Goal: Task Accomplishment & Management: Use online tool/utility

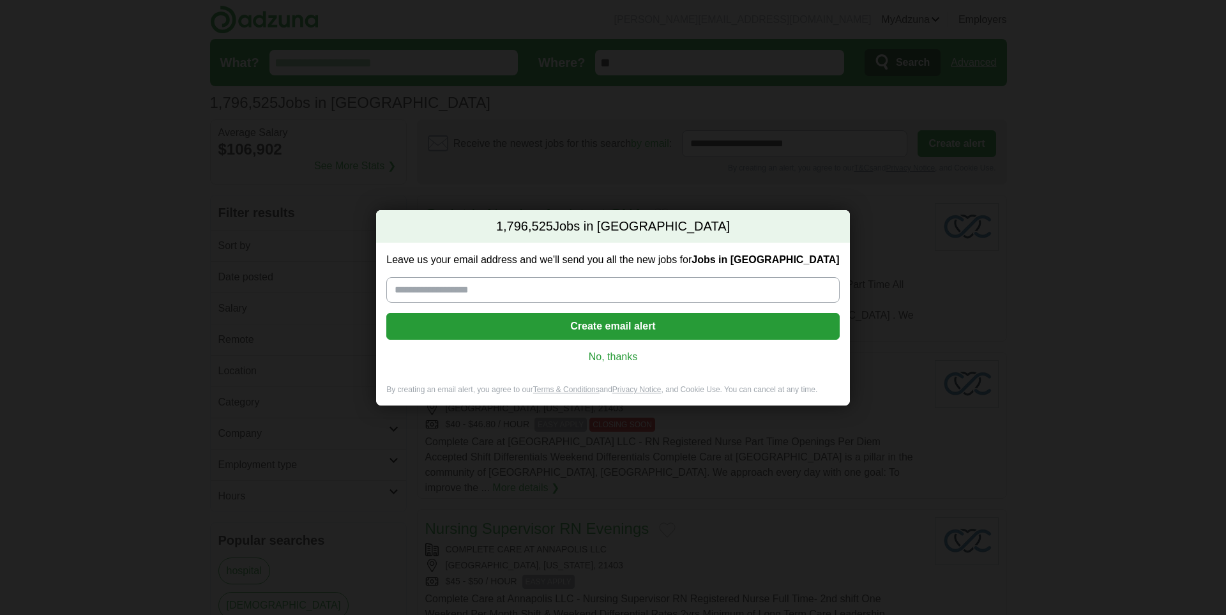
click at [681, 363] on link "No, thanks" at bounding box center [612, 357] width 432 height 14
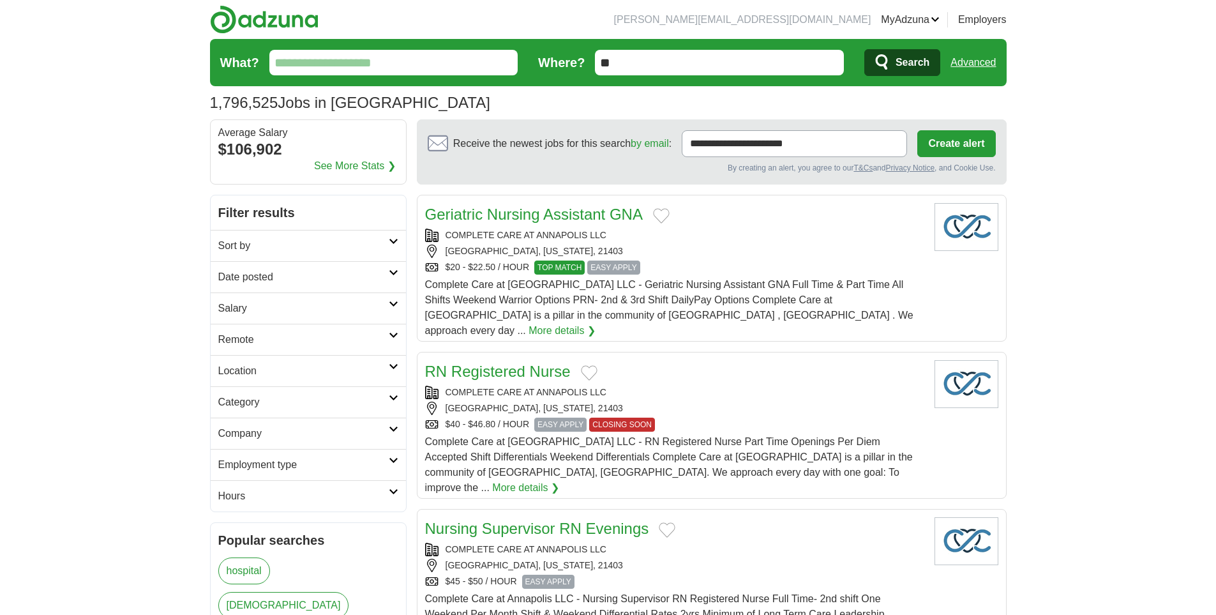
click at [428, 64] on input "What?" at bounding box center [393, 63] width 249 height 26
type input "****"
click at [884, 67] on icon "submit" at bounding box center [882, 61] width 12 height 15
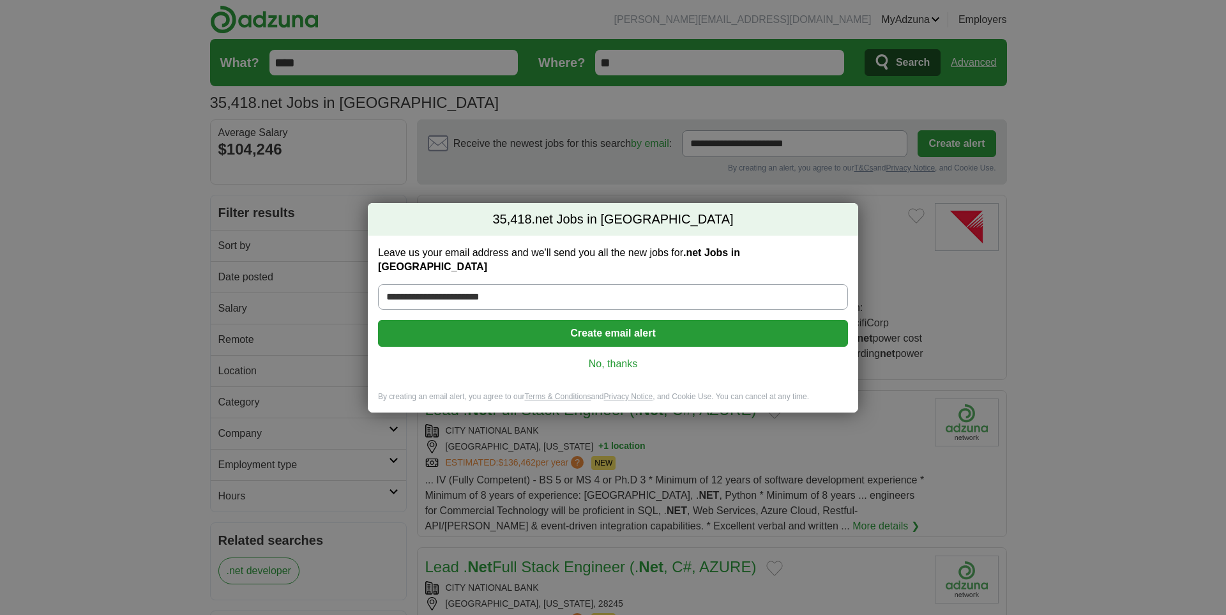
type input "**********"
click at [684, 331] on button "Create email alert" at bounding box center [613, 333] width 470 height 27
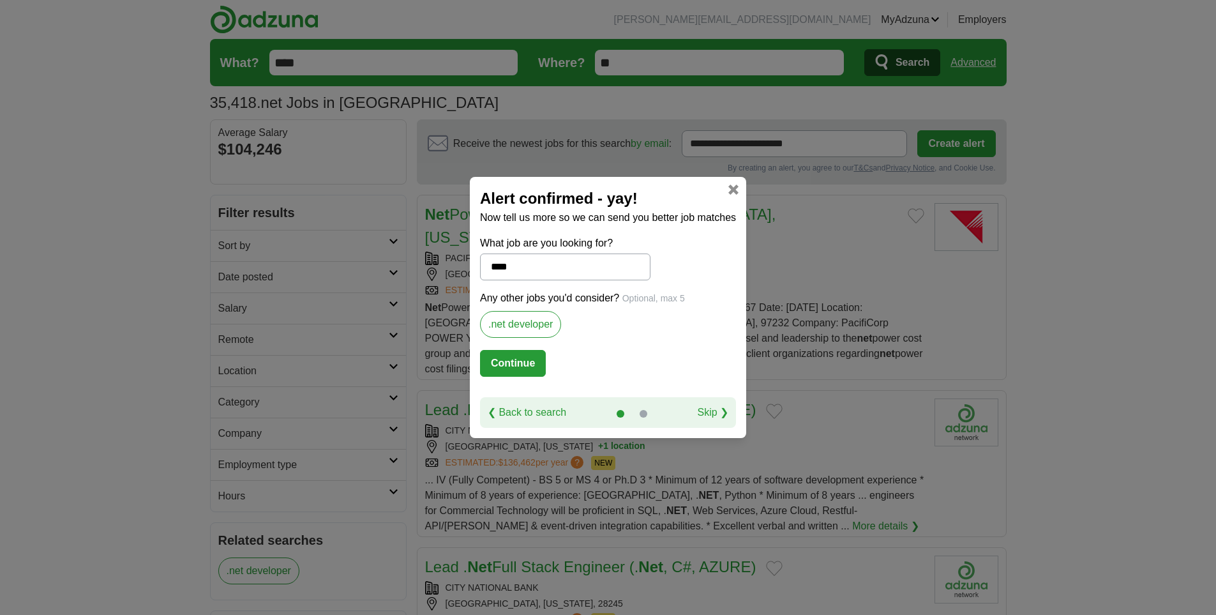
click at [541, 361] on button "Continue" at bounding box center [513, 363] width 66 height 27
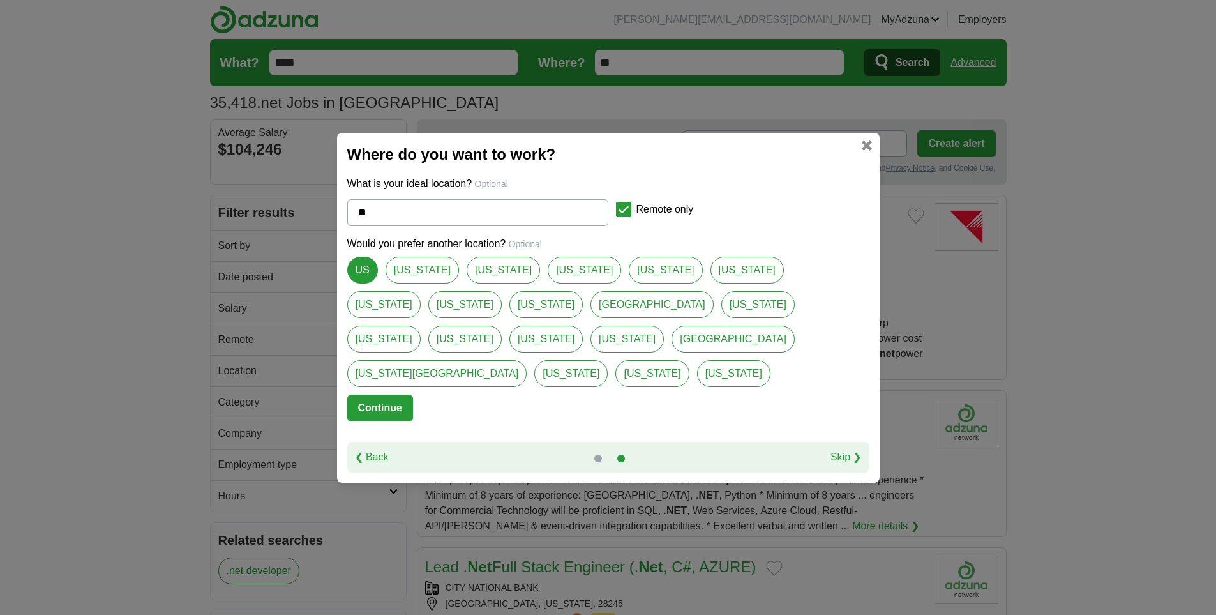
click at [399, 394] on button "Continue" at bounding box center [380, 407] width 66 height 27
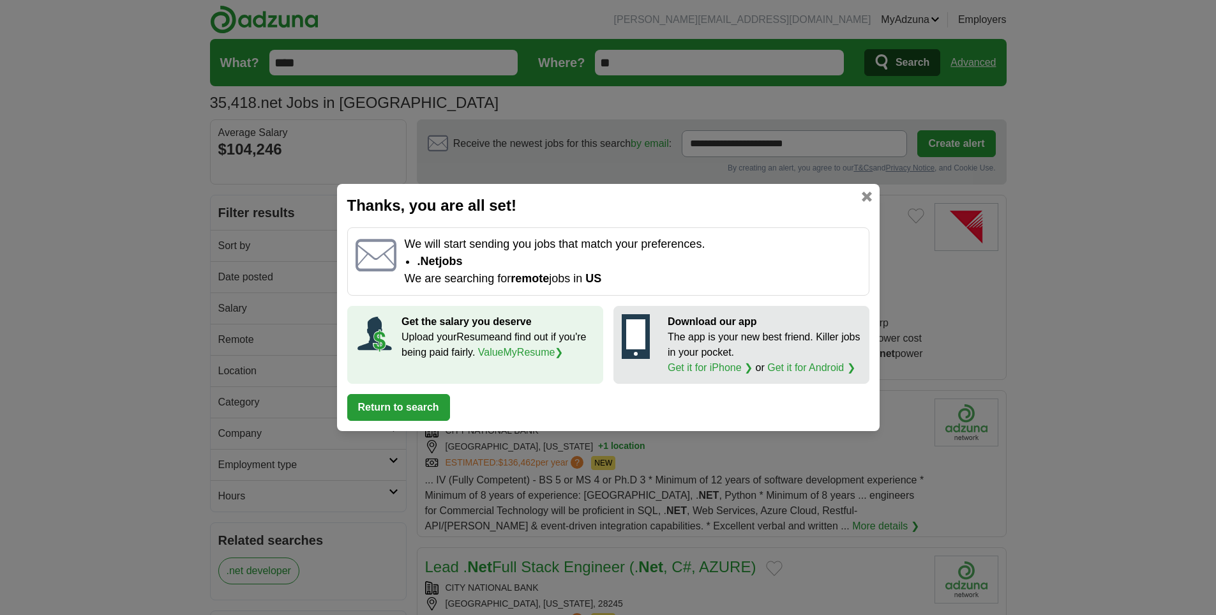
click at [412, 413] on button "Return to search" at bounding box center [398, 407] width 103 height 27
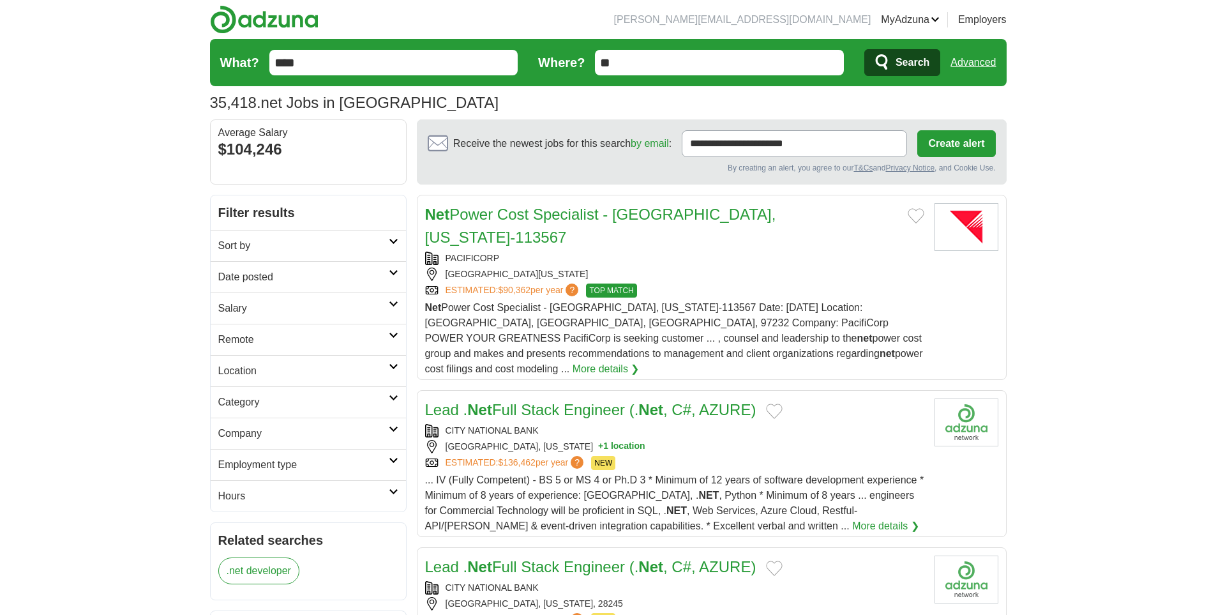
click at [990, 60] on link "Advanced" at bounding box center [972, 63] width 45 height 26
click at [981, 57] on link "Advanced" at bounding box center [972, 63] width 45 height 26
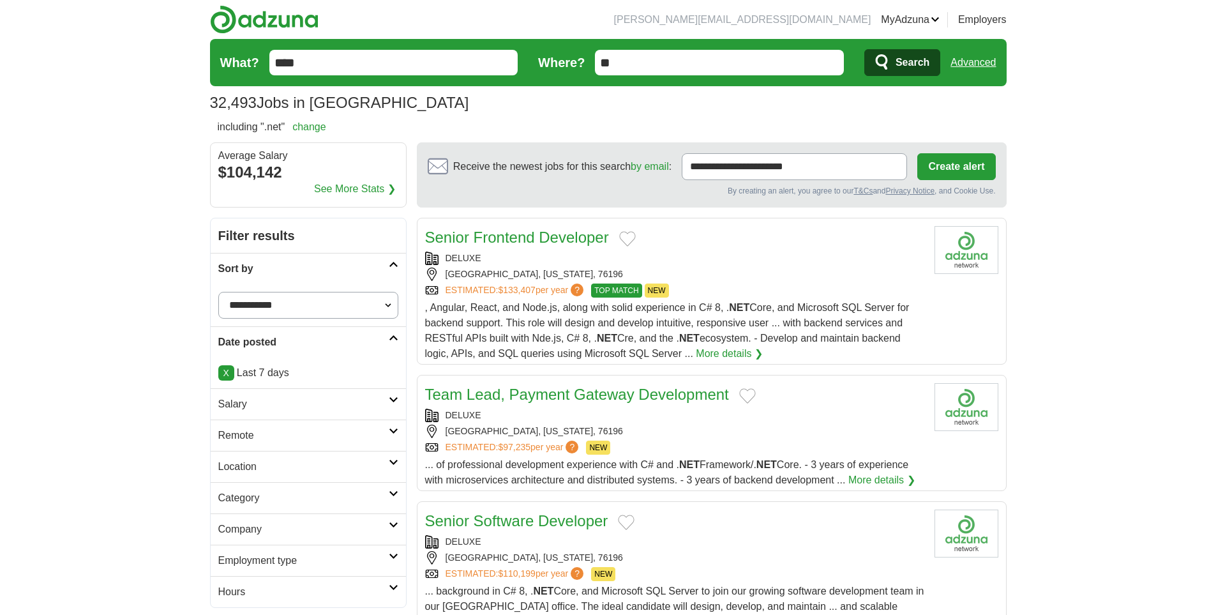
click at [799, 271] on div "FORT WORTH, TEXAS, 76196" at bounding box center [674, 273] width 499 height 13
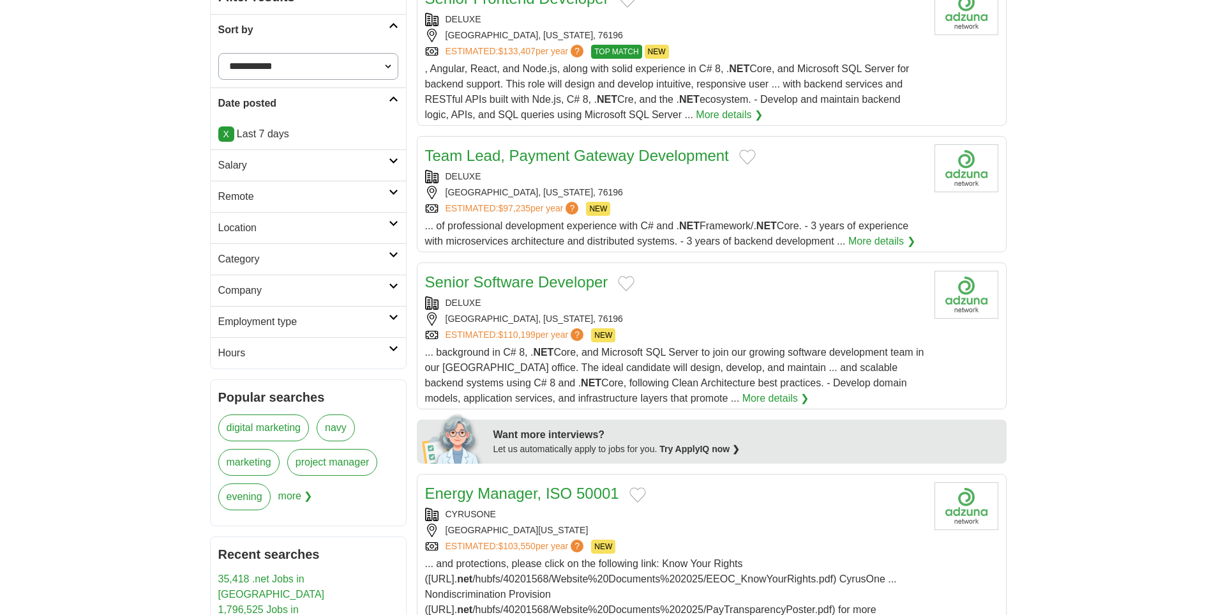
scroll to position [255, 0]
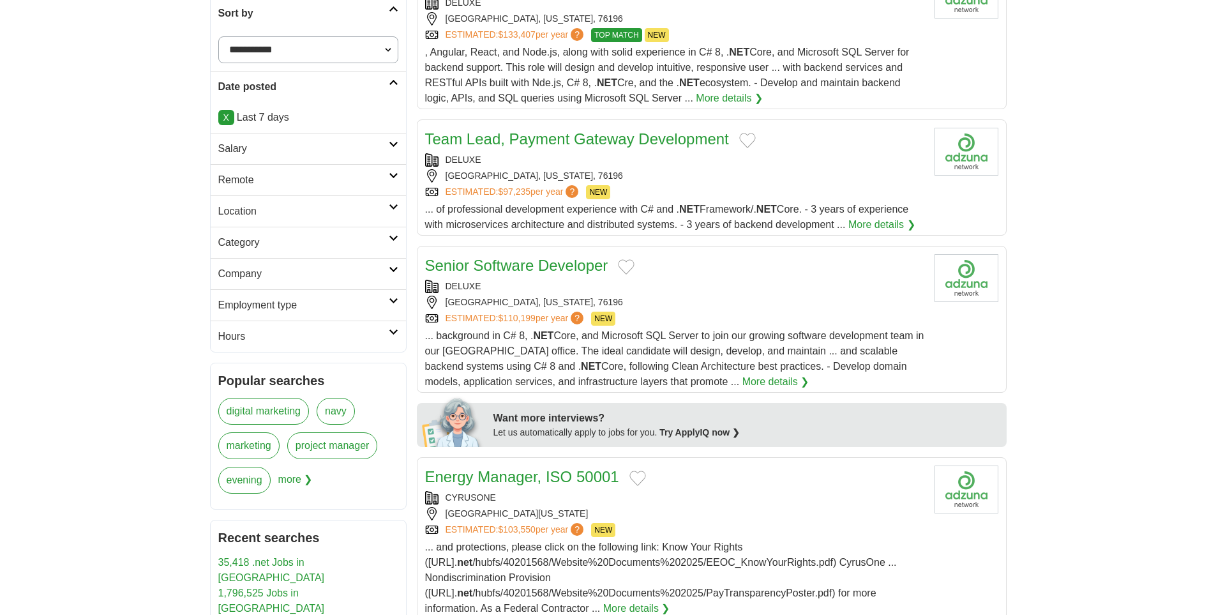
click at [560, 262] on link "Senior Software Developer" at bounding box center [516, 265] width 183 height 17
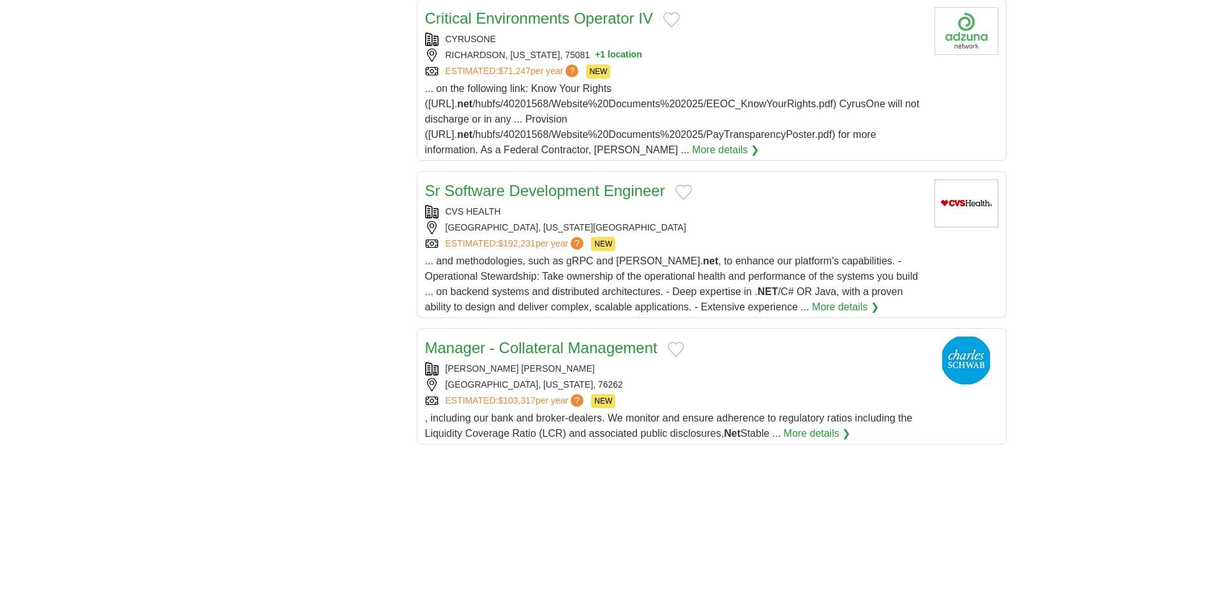
scroll to position [1468, 0]
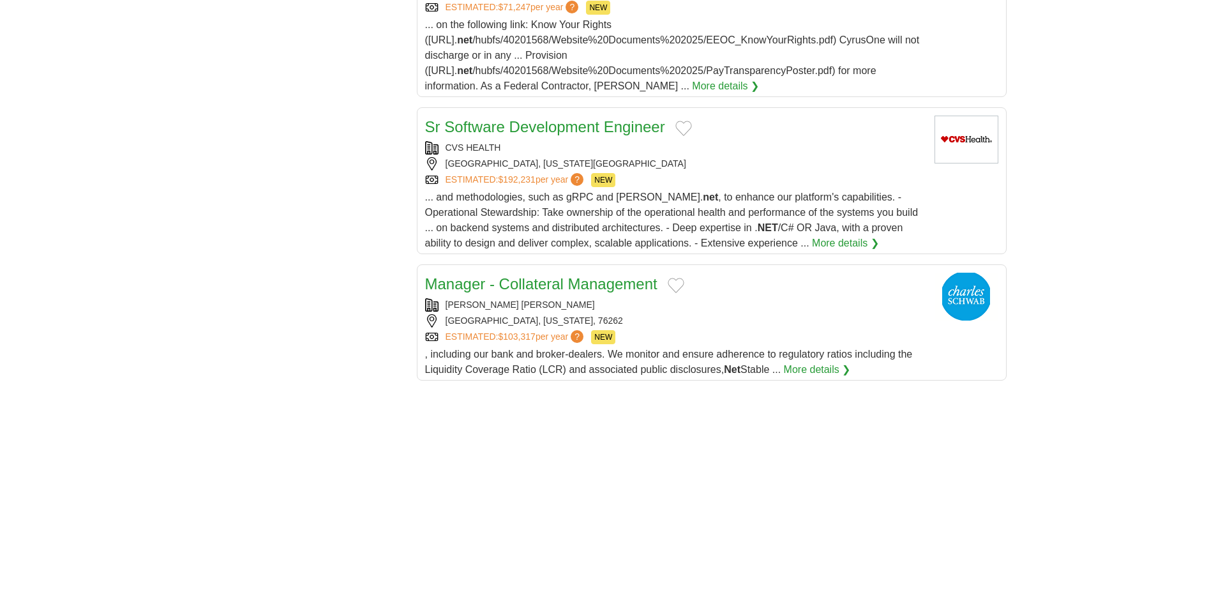
click at [743, 248] on div "... and methodologies, such as gRPC and Akka. net , to enhance our platform's c…" at bounding box center [674, 220] width 499 height 61
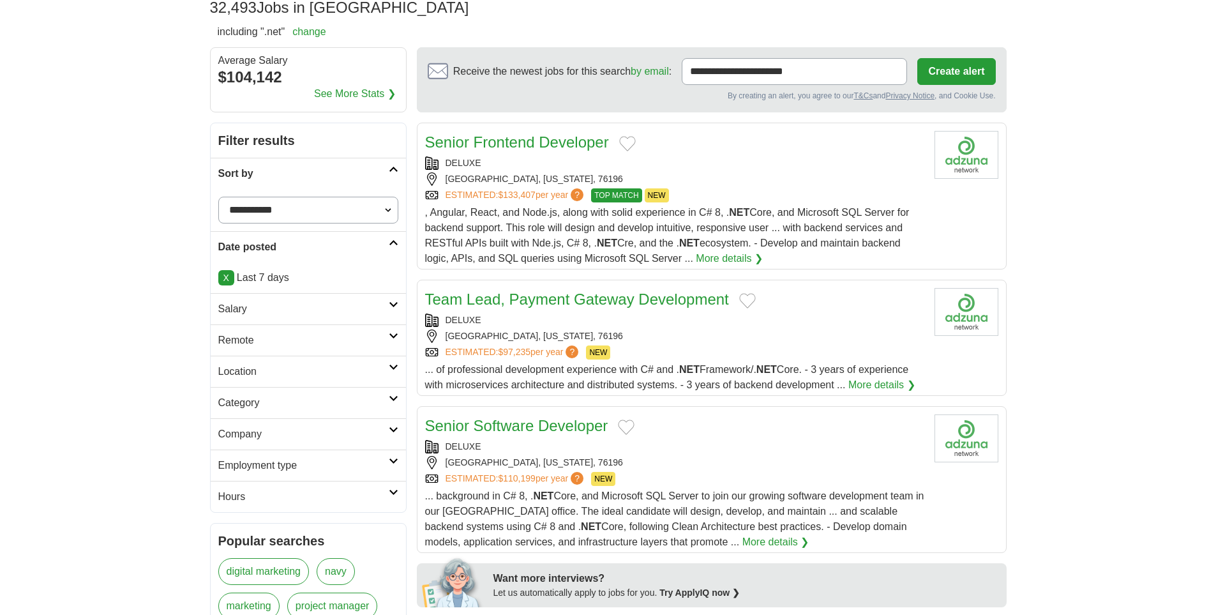
scroll to position [0, 0]
